Goal: Transaction & Acquisition: Purchase product/service

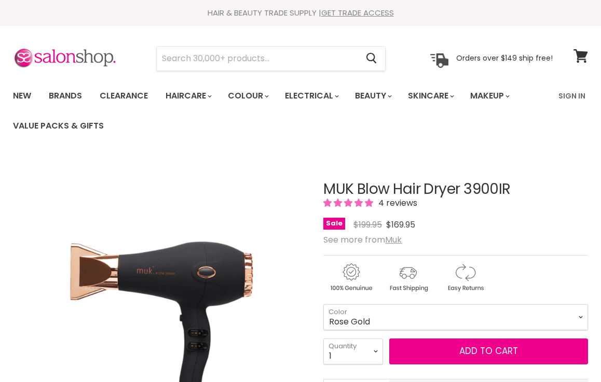
scroll to position [348, 0]
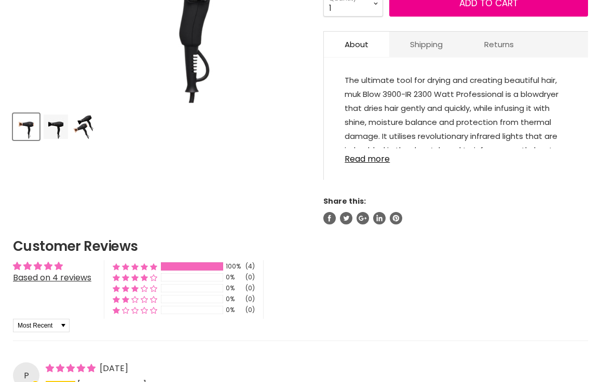
click at [472, 188] on div "MUK Blow Hair Dryer 3900IR 4 reviews Sale Original Price $199.95 Current Price …" at bounding box center [455, 16] width 264 height 417
click at [389, 163] on link "Read more" at bounding box center [455, 156] width 222 height 16
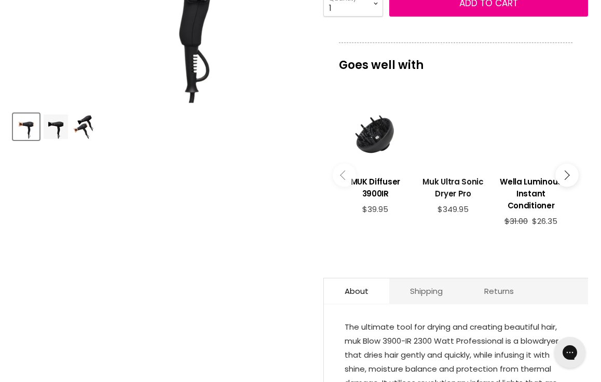
drag, startPoint x: 436, startPoint y: 173, endPoint x: 407, endPoint y: 169, distance: 29.8
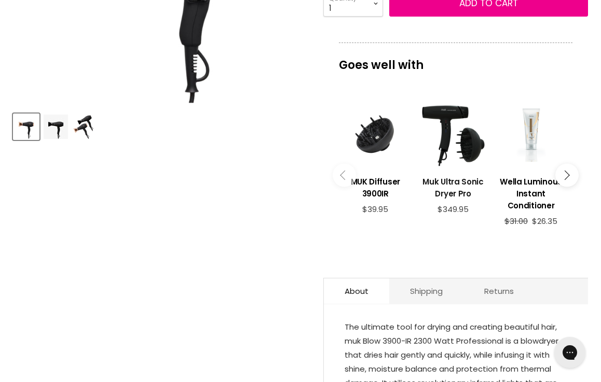
click at [419, 170] on div "imageUrl Muk Ultra Sonic Dryer Pro $349.95" at bounding box center [452, 164] width 67 height 126
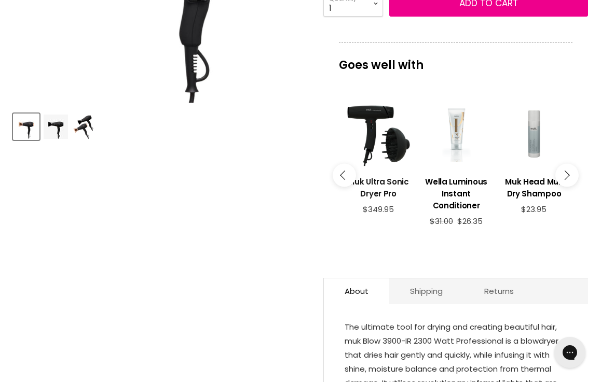
click at [407, 169] on link "Muk Ultra Sonic Dryer Pro" at bounding box center [377, 186] width 67 height 37
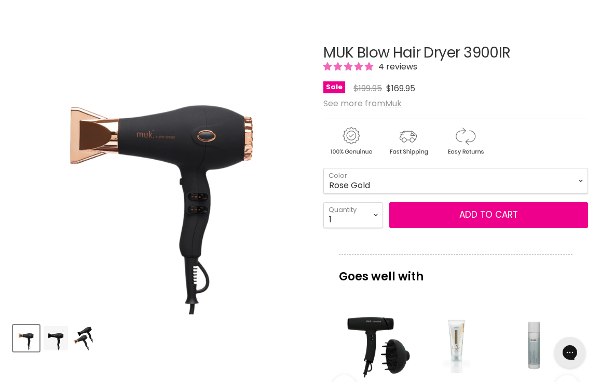
scroll to position [343, 0]
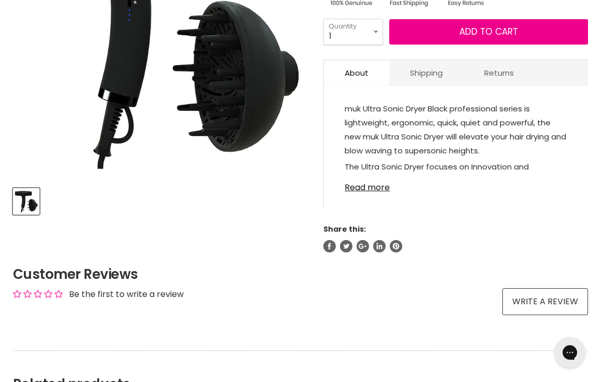
click at [372, 185] on link "Read more" at bounding box center [455, 185] width 222 height 16
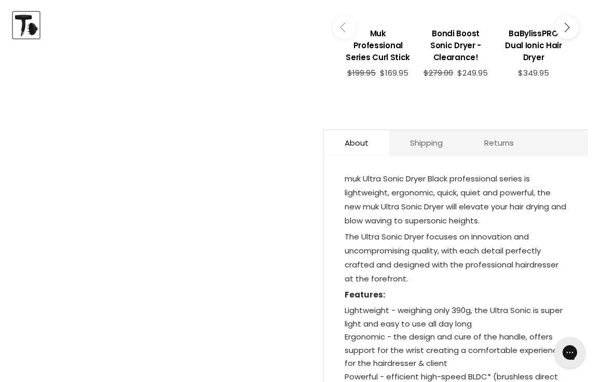
scroll to position [550, 0]
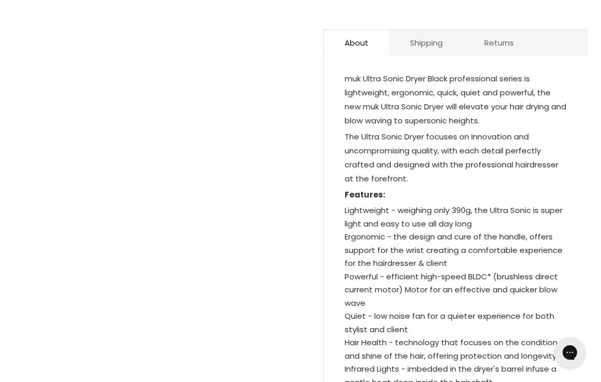
drag, startPoint x: 346, startPoint y: 78, endPoint x: 410, endPoint y: 176, distance: 117.4
copy div "muk Ultra Sonic Dryer Black professional series is lightweight, ergonomic, quic…"
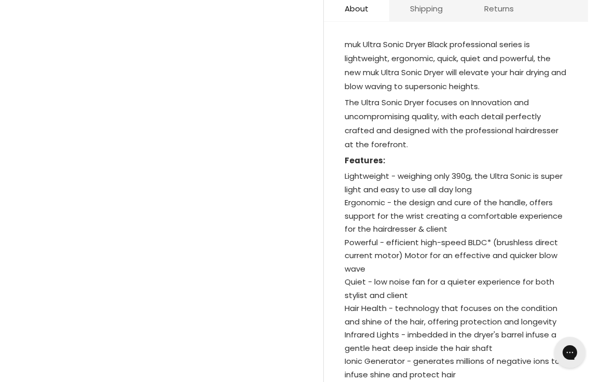
scroll to position [585, 0]
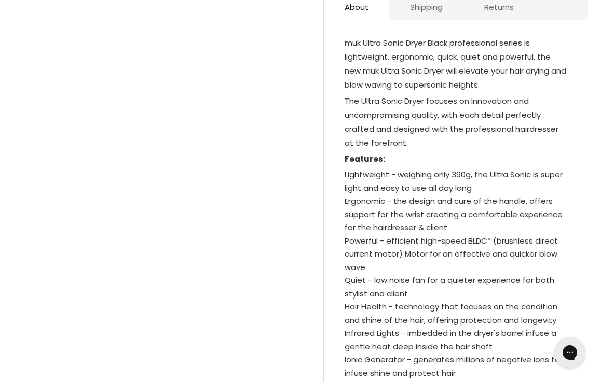
click at [408, 177] on li "Lightweight - weighing only 390g, the Ultra Sonic is super light and easy to us…" at bounding box center [455, 181] width 222 height 26
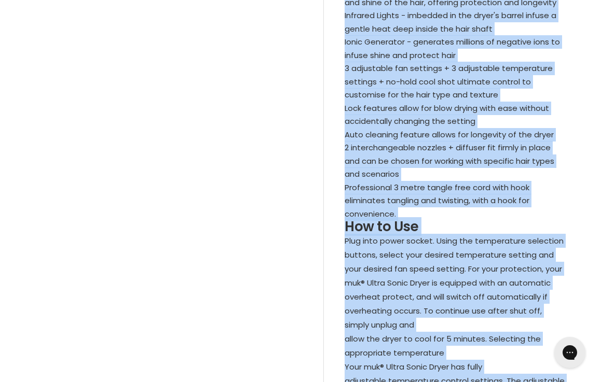
scroll to position [1053, 0]
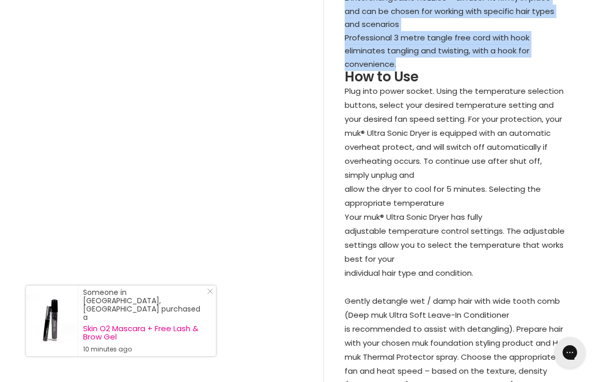
drag, startPoint x: 342, startPoint y: 36, endPoint x: 473, endPoint y: 63, distance: 134.5
click at [473, 63] on div "muk Ultra Sonic Dryer Black professional series is lightweight, ergonomic, quic…" at bounding box center [456, 199] width 264 height 1273
copy div "muk Ultra Sonic Dryer Black professional series is lightweight, ergonomic, quic…"
